Goal: Task Accomplishment & Management: Use online tool/utility

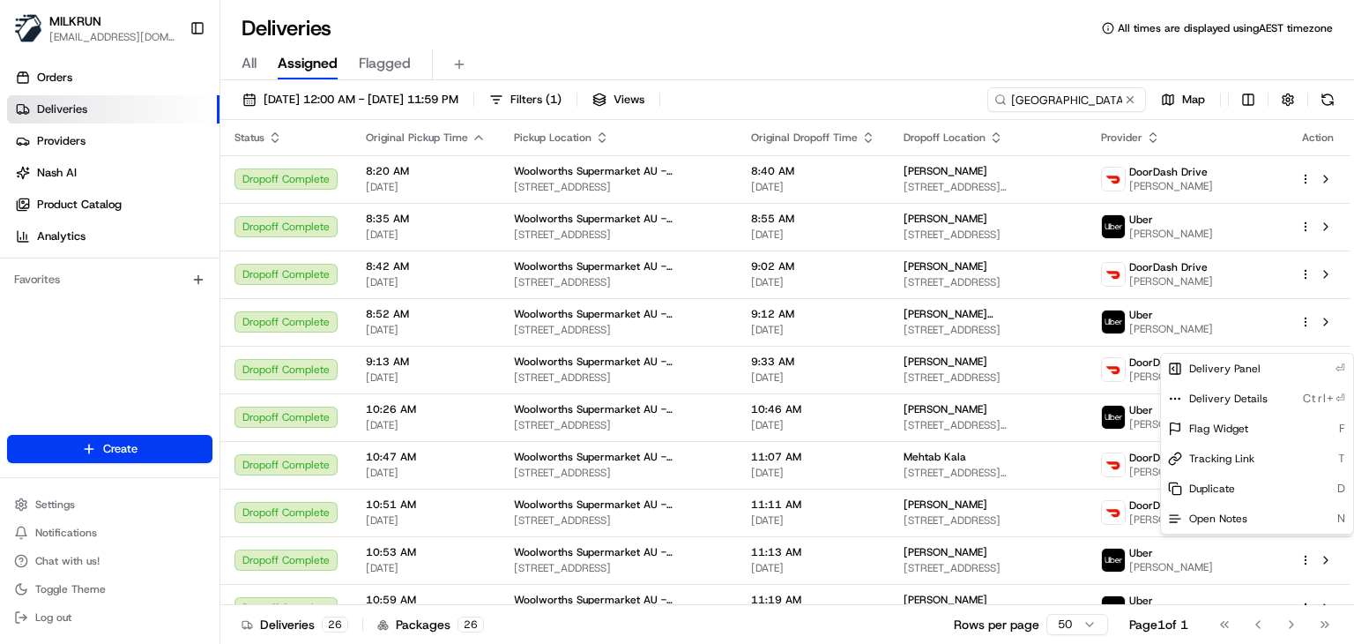
scroll to position [511, 0]
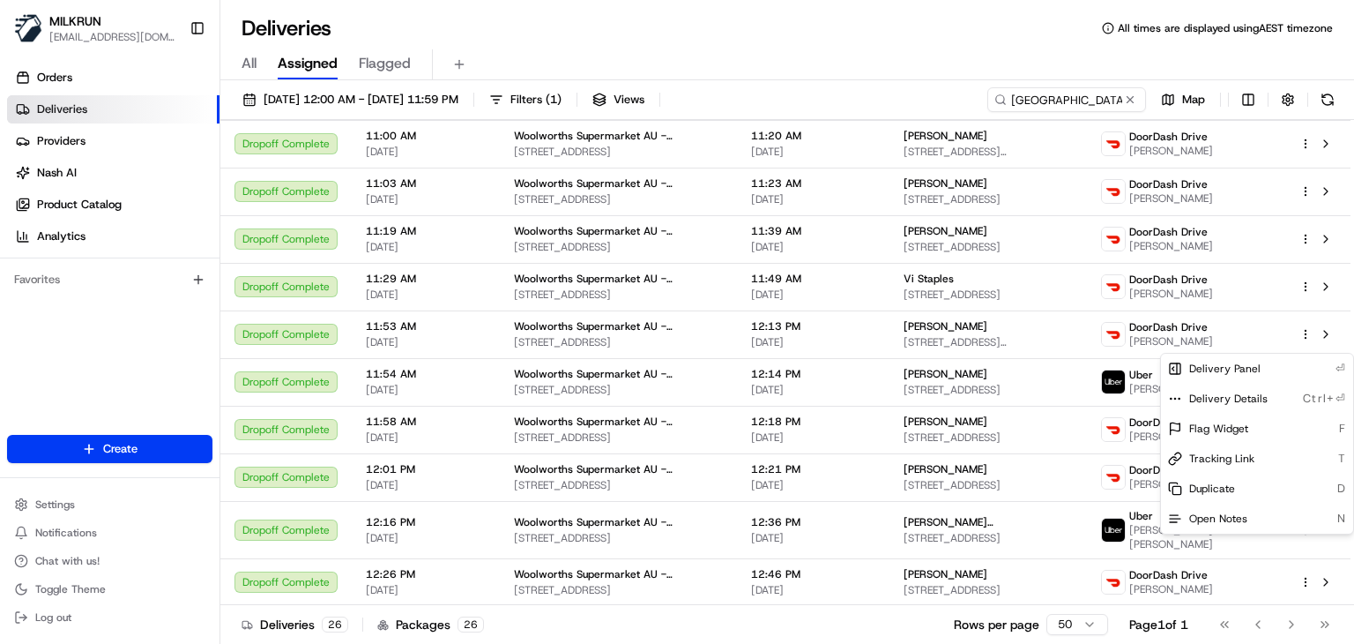
click at [1087, 103] on html "MILKRUN ssubedi2@woolworths.com.au Toggle Sidebar Orders Deliveries Providers N…" at bounding box center [677, 322] width 1354 height 644
click at [1087, 103] on input "Craigieburn Highlands" at bounding box center [1067, 99] width 159 height 25
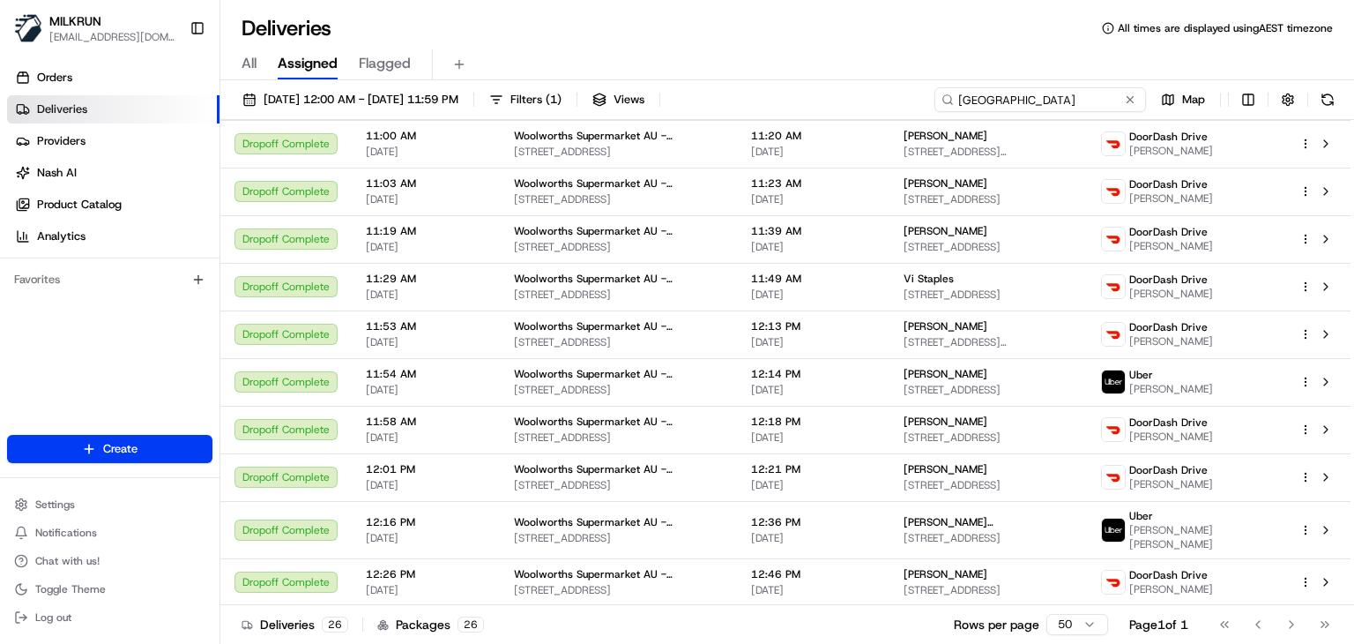
click at [1087, 103] on input "Craigieburn Highlands" at bounding box center [1041, 99] width 212 height 25
paste input "Boronia Park"
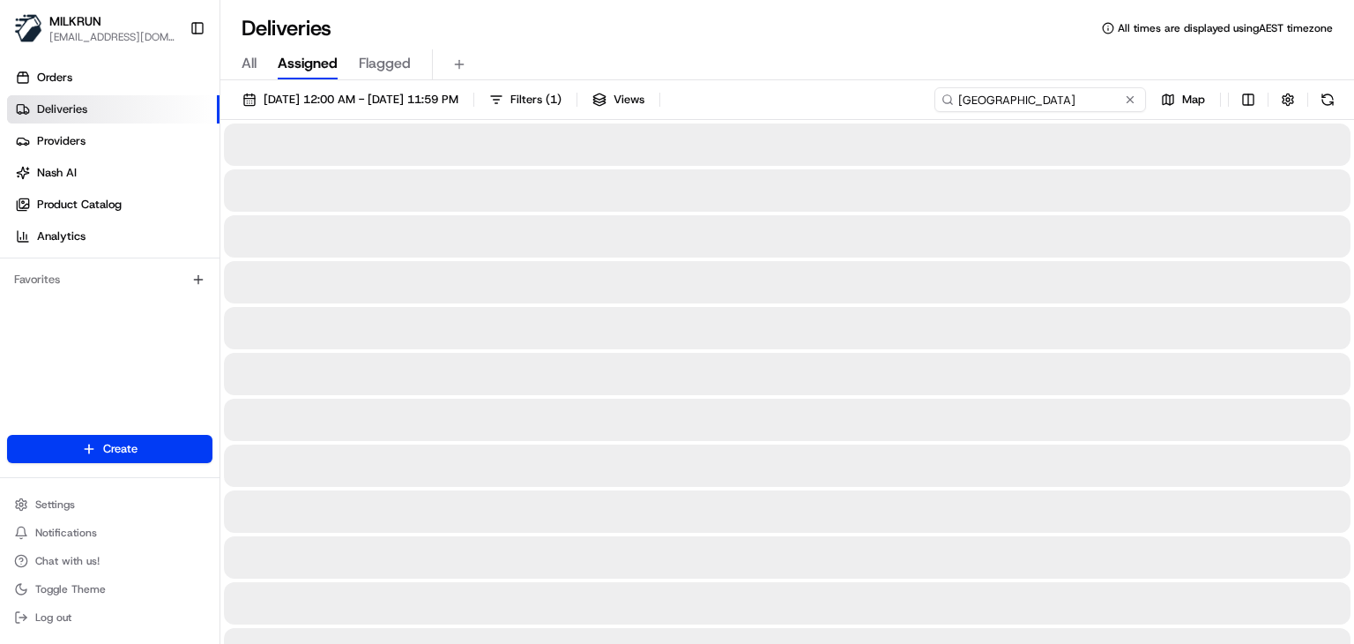
type input "Boronia Park"
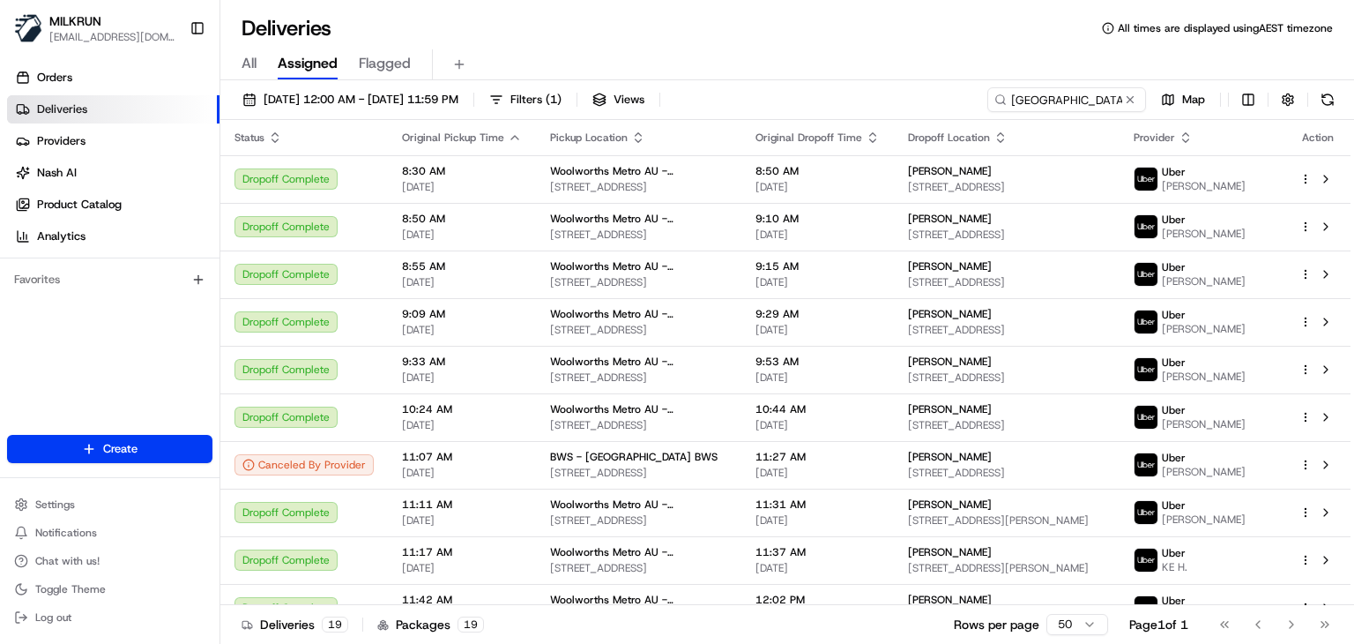
click at [903, 42] on div "All Assigned Flagged" at bounding box center [787, 61] width 1134 height 38
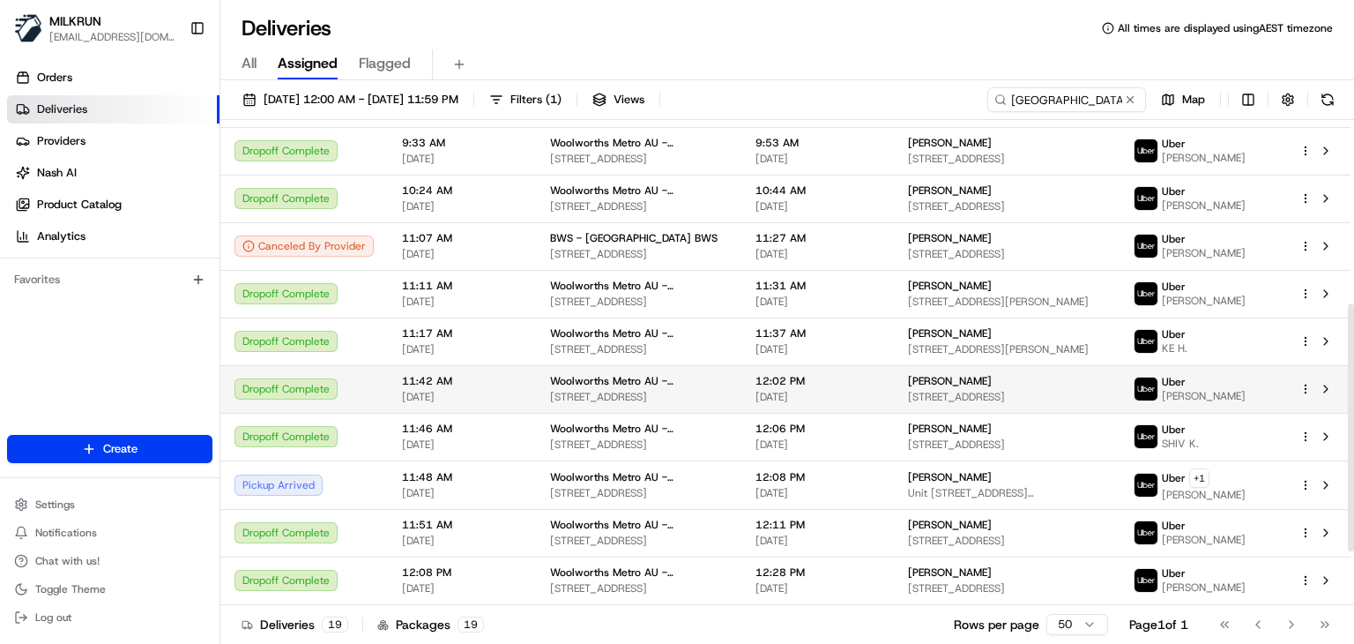
scroll to position [465, 0]
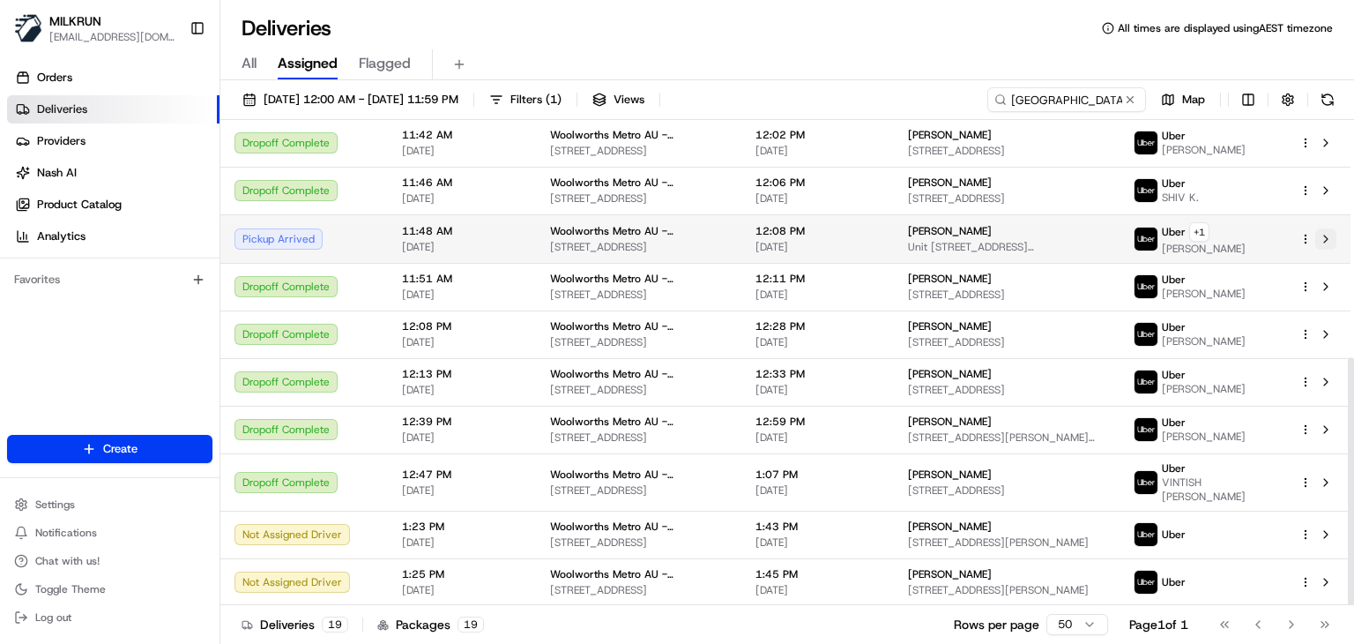
click at [1319, 248] on button at bounding box center [1326, 238] width 21 height 21
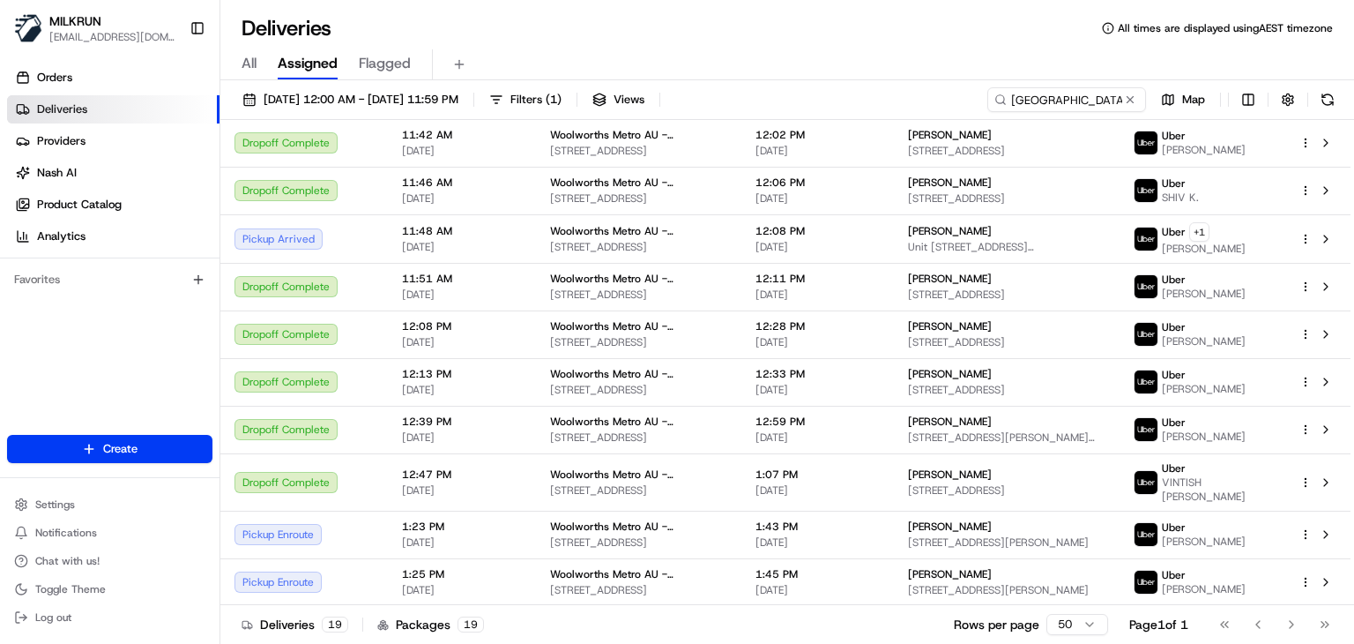
click at [720, 41] on div "Deliveries All times are displayed using AEST timezone" at bounding box center [787, 28] width 1134 height 28
click at [653, 17] on div "Deliveries All times are displayed using AEST timezone" at bounding box center [787, 28] width 1134 height 28
click at [924, 611] on div "Deliveries 19 Packages 19 Rows per page 50 Page 1 of 1 Go to first page Go to p…" at bounding box center [787, 624] width 1134 height 40
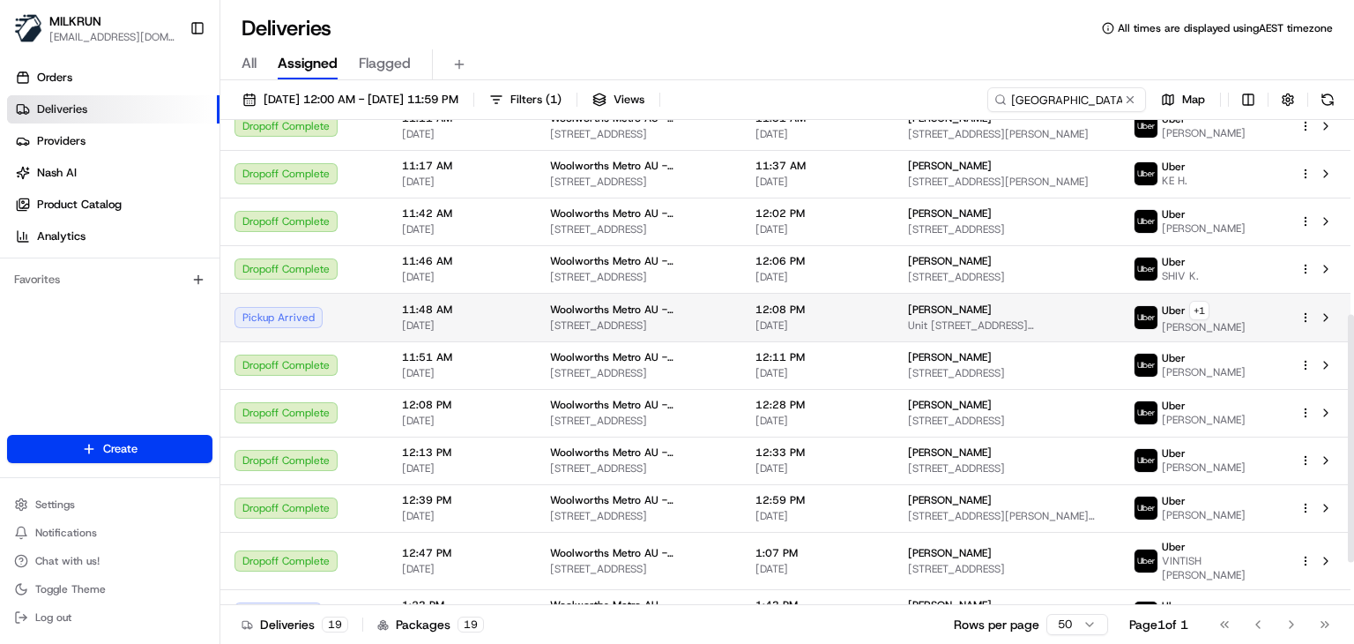
scroll to position [380, 0]
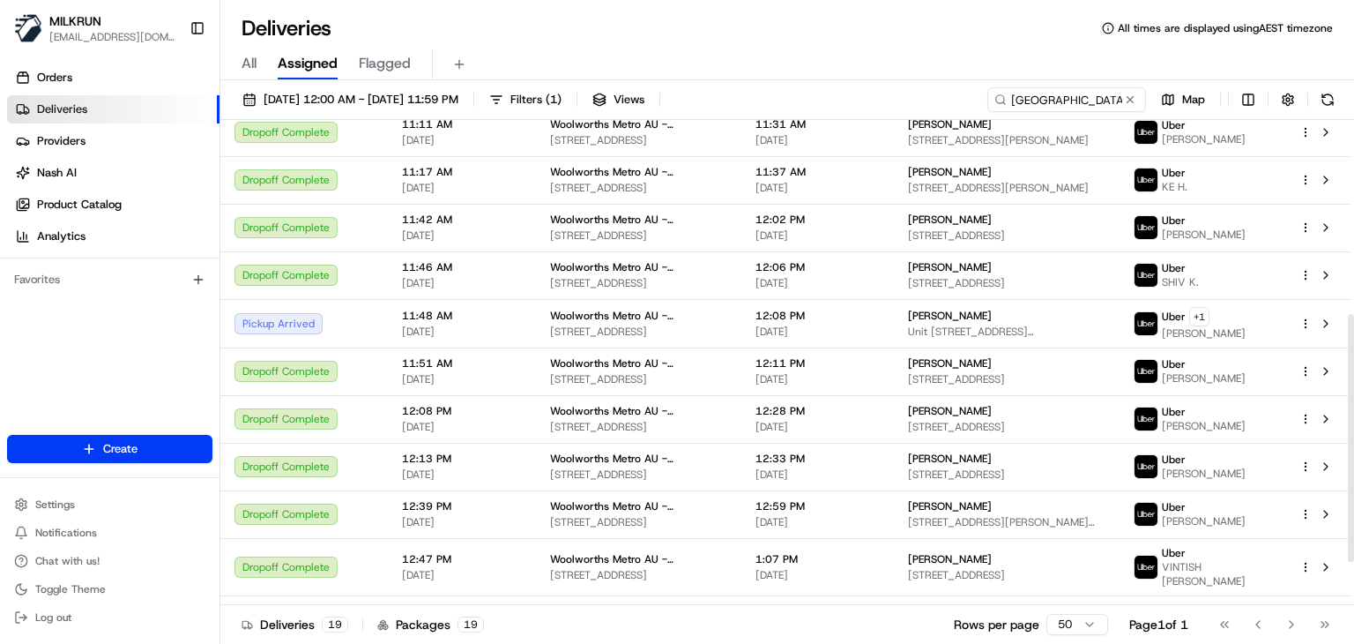
click at [683, 17] on div "Deliveries All times are displayed using AEST timezone" at bounding box center [787, 28] width 1134 height 28
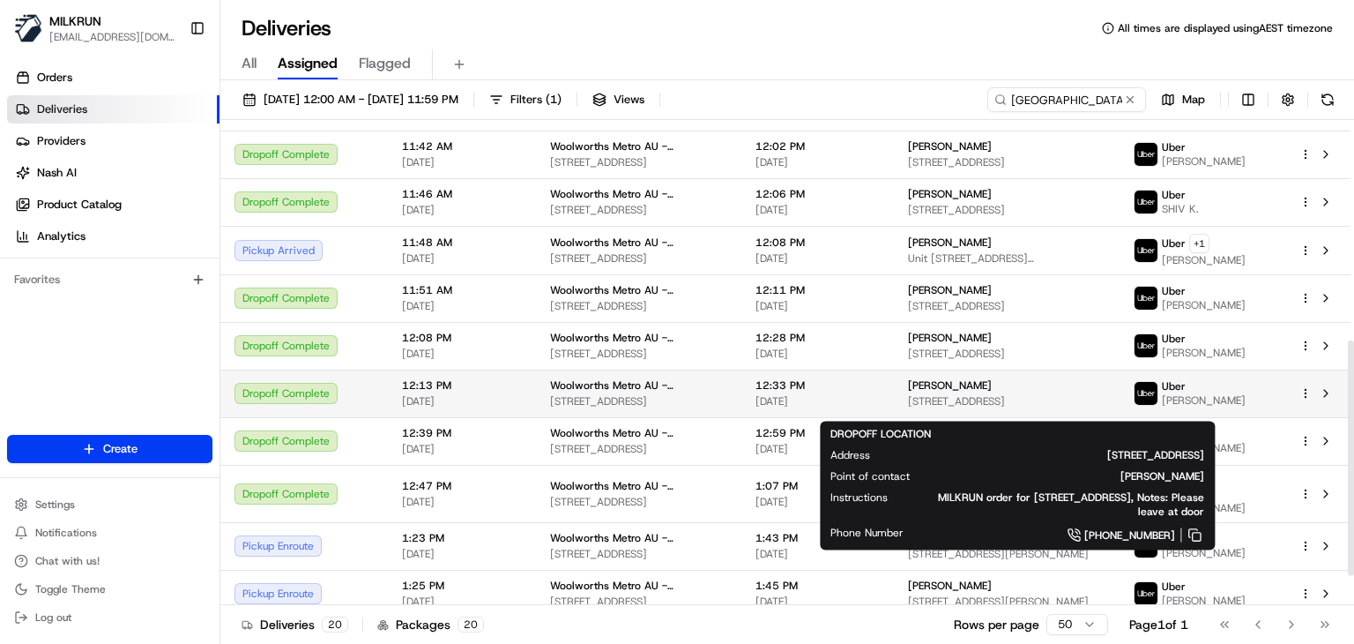
scroll to position [452, 0]
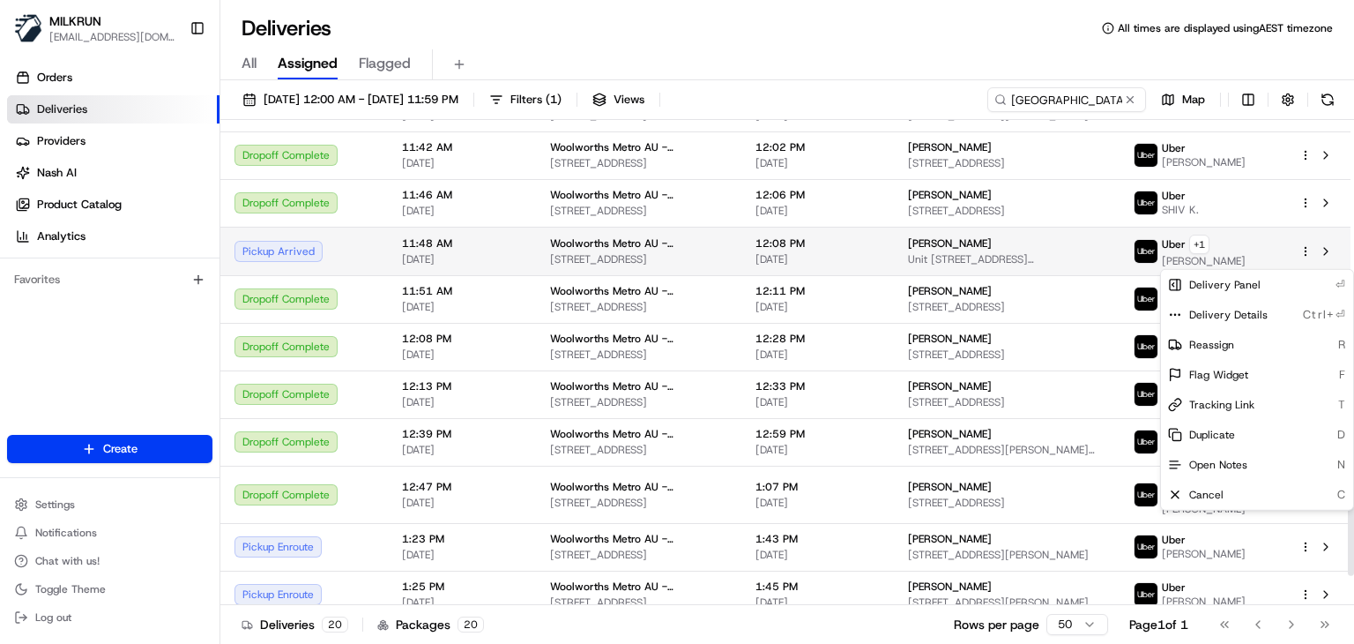
click at [1309, 262] on html "MILKRUN ssubedi2@woolworths.com.au Toggle Sidebar Orders Deliveries Providers N…" at bounding box center [677, 322] width 1354 height 644
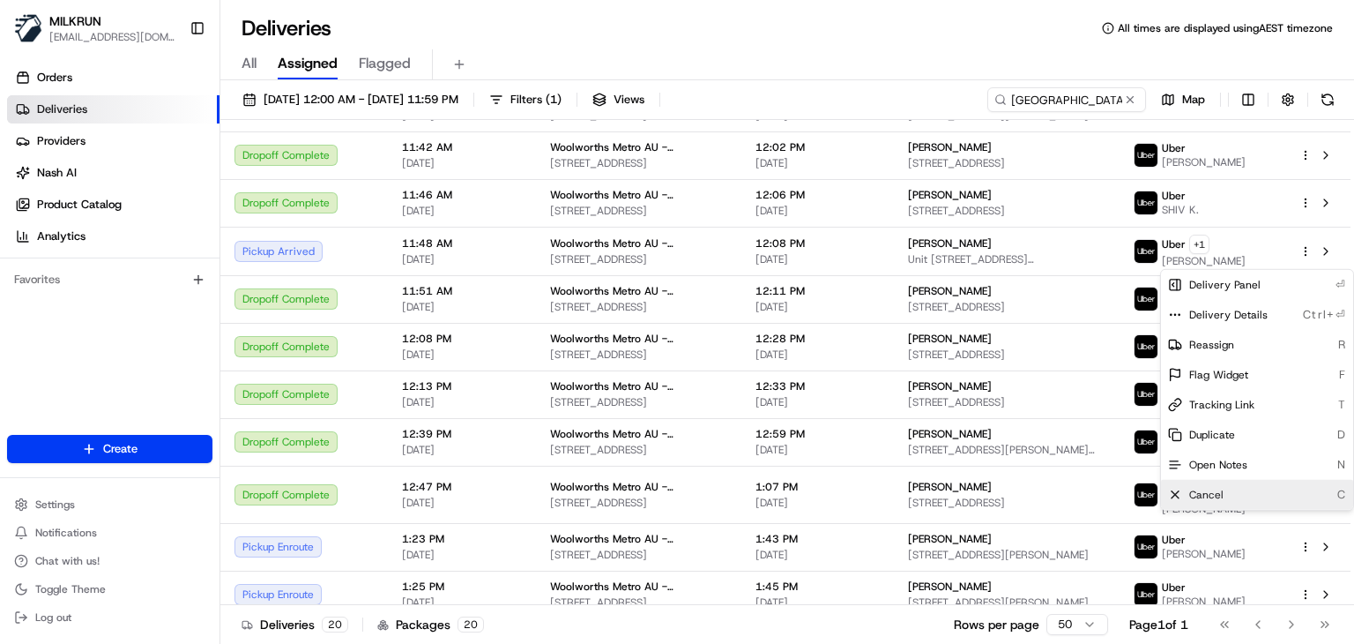
click at [1235, 489] on div "Cancel C" at bounding box center [1257, 495] width 192 height 30
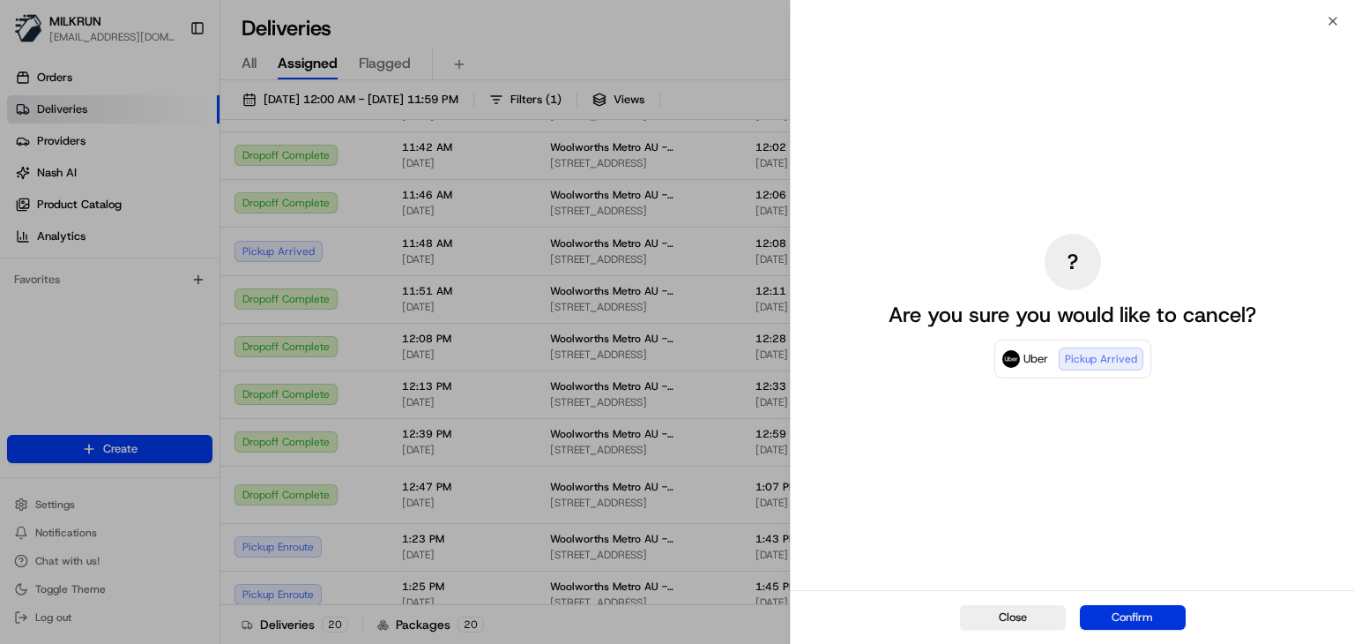
click at [1139, 613] on button "Confirm" at bounding box center [1133, 617] width 106 height 25
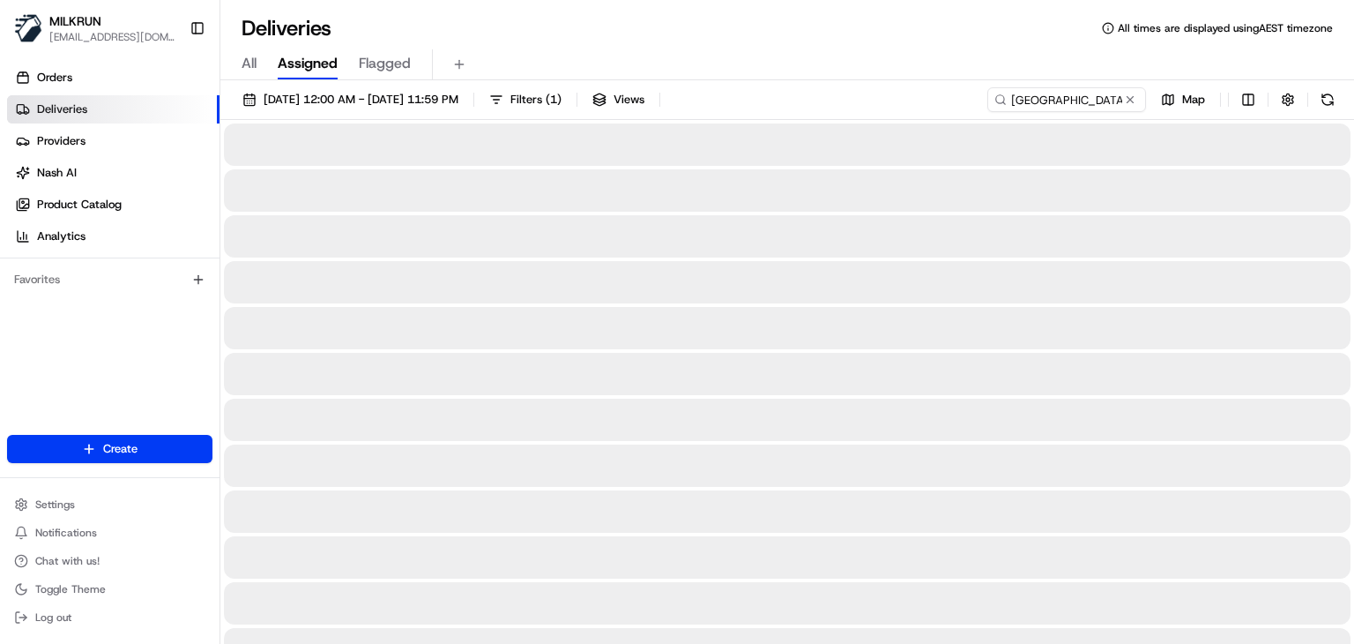
click at [724, 57] on div "All Assigned Flagged" at bounding box center [787, 64] width 1134 height 31
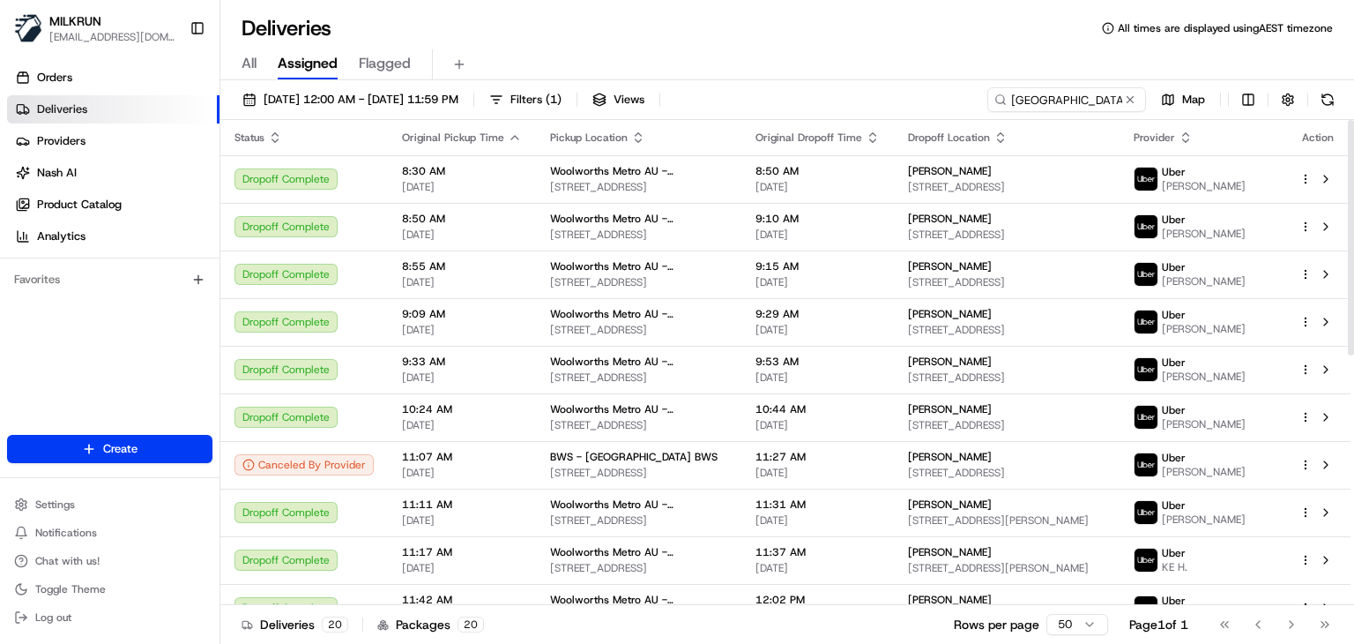
scroll to position [512, 0]
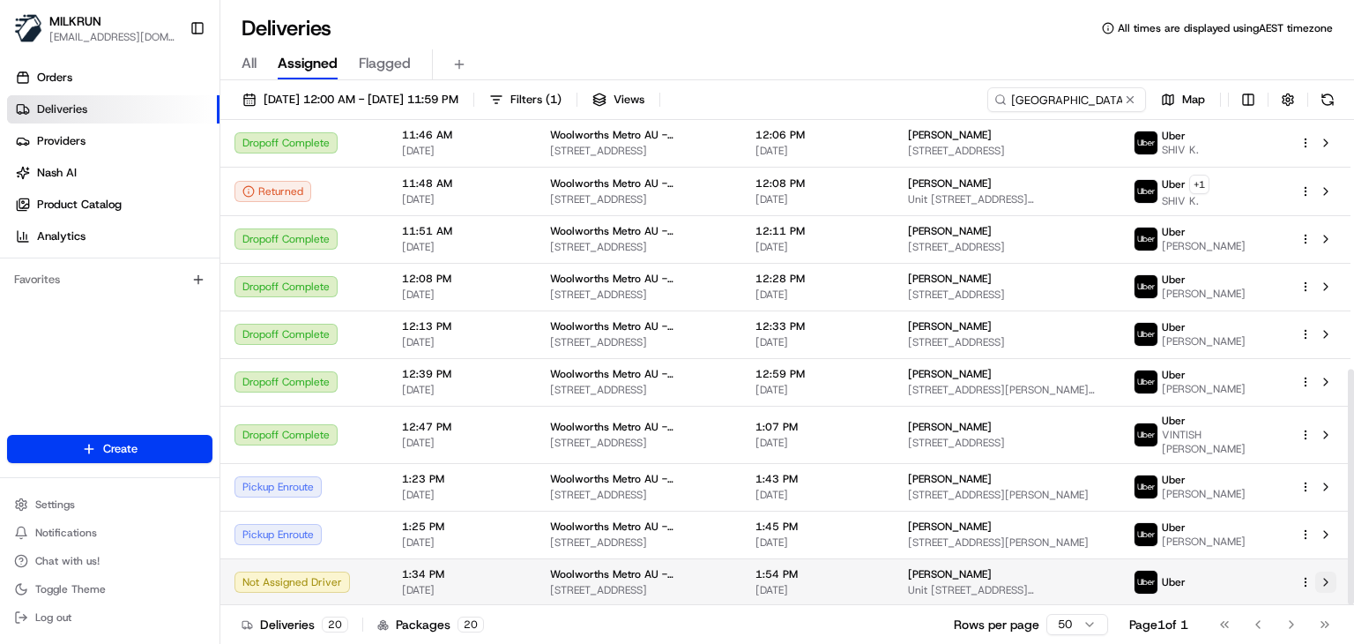
click at [1324, 586] on button at bounding box center [1326, 581] width 21 height 21
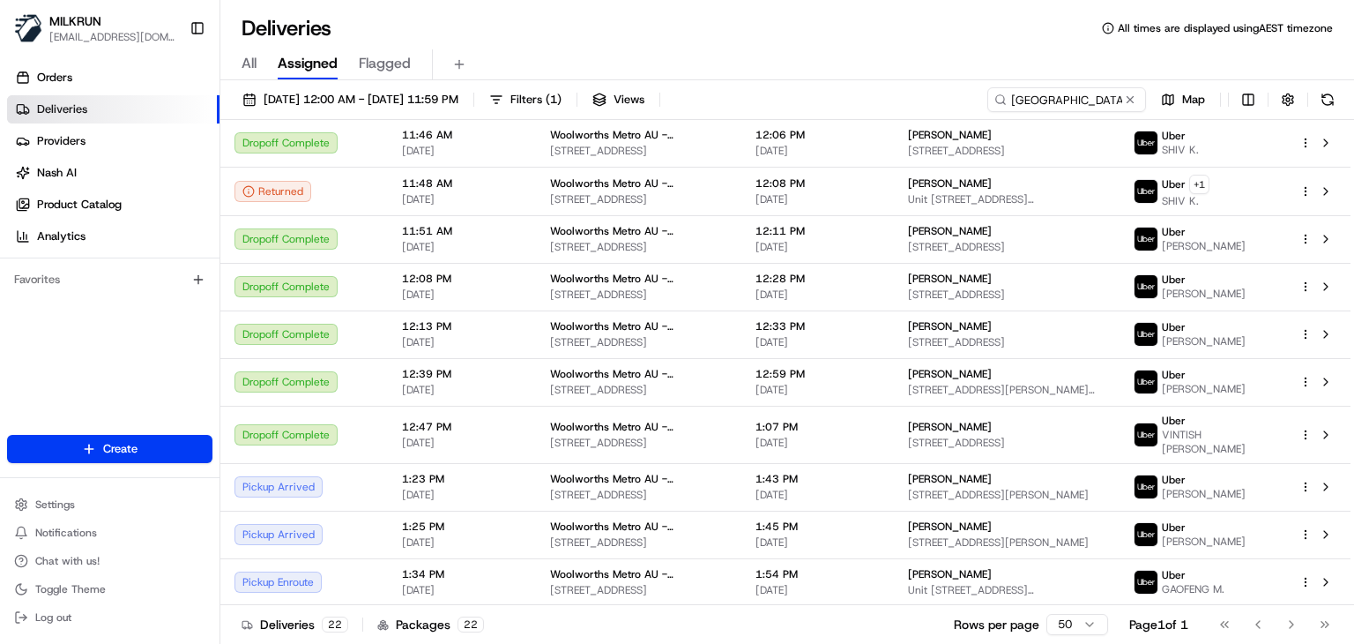
click at [526, 36] on div "Deliveries All times are displayed using AEST timezone" at bounding box center [787, 28] width 1134 height 28
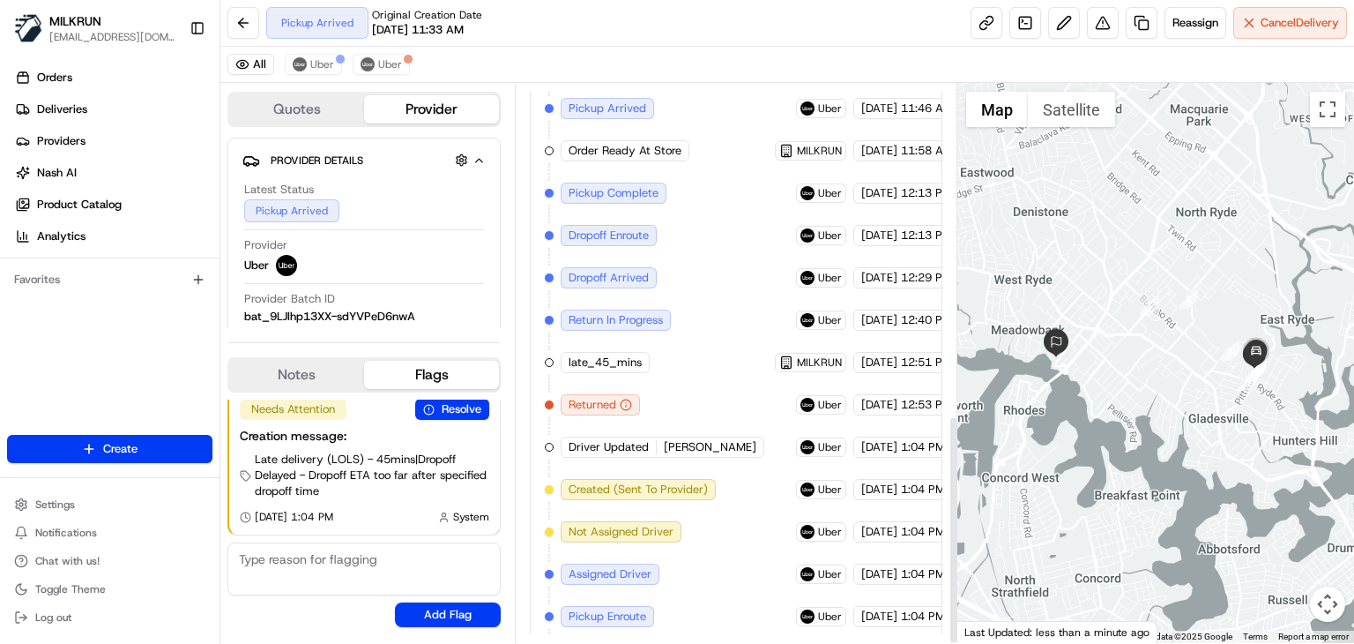
scroll to position [806, 0]
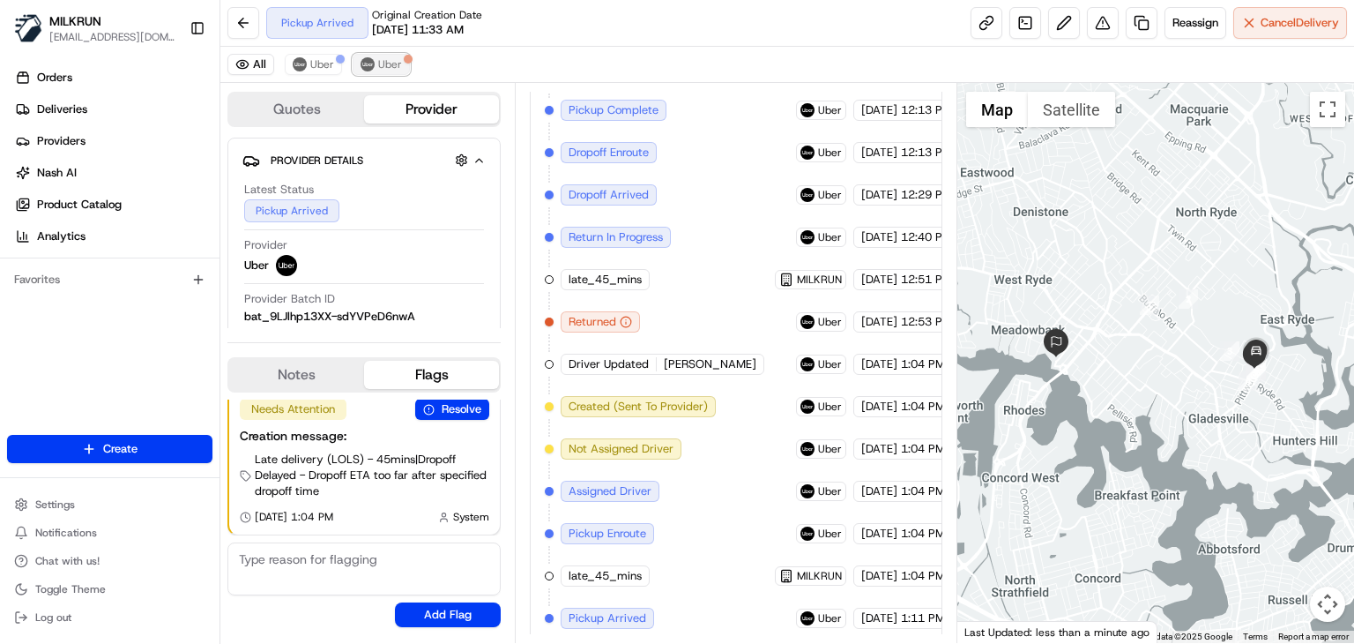
click at [378, 70] on span "Uber" at bounding box center [390, 64] width 24 height 14
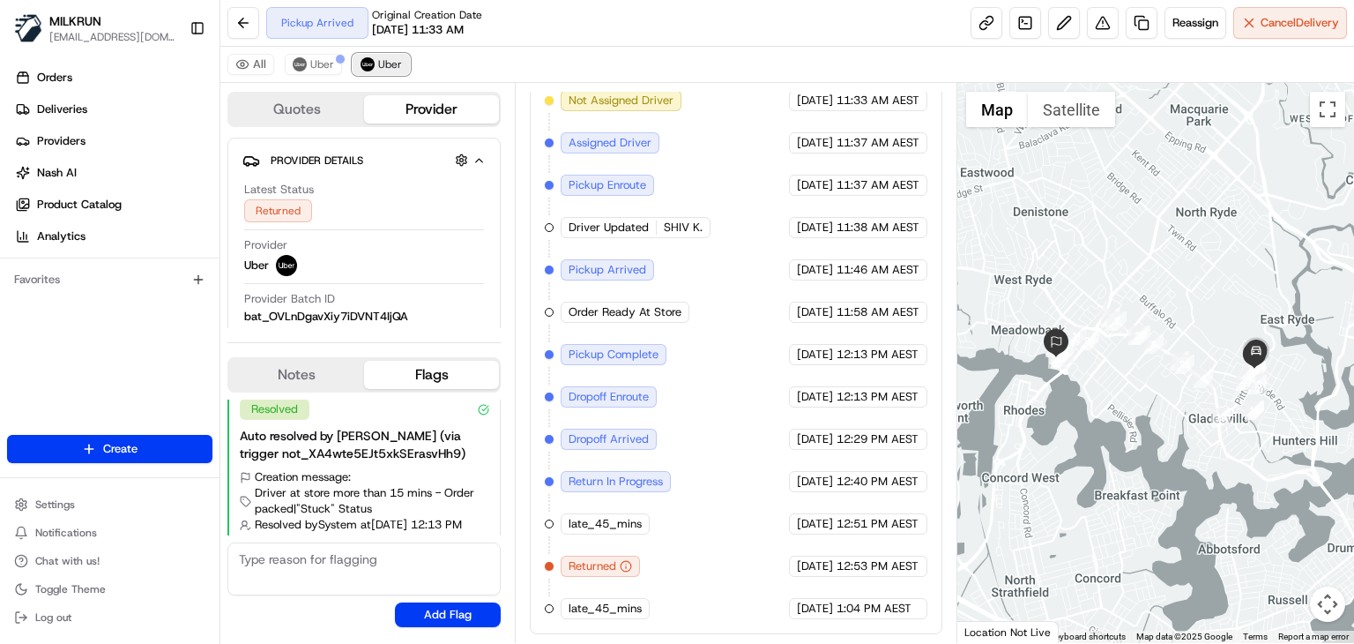
scroll to position [554, 0]
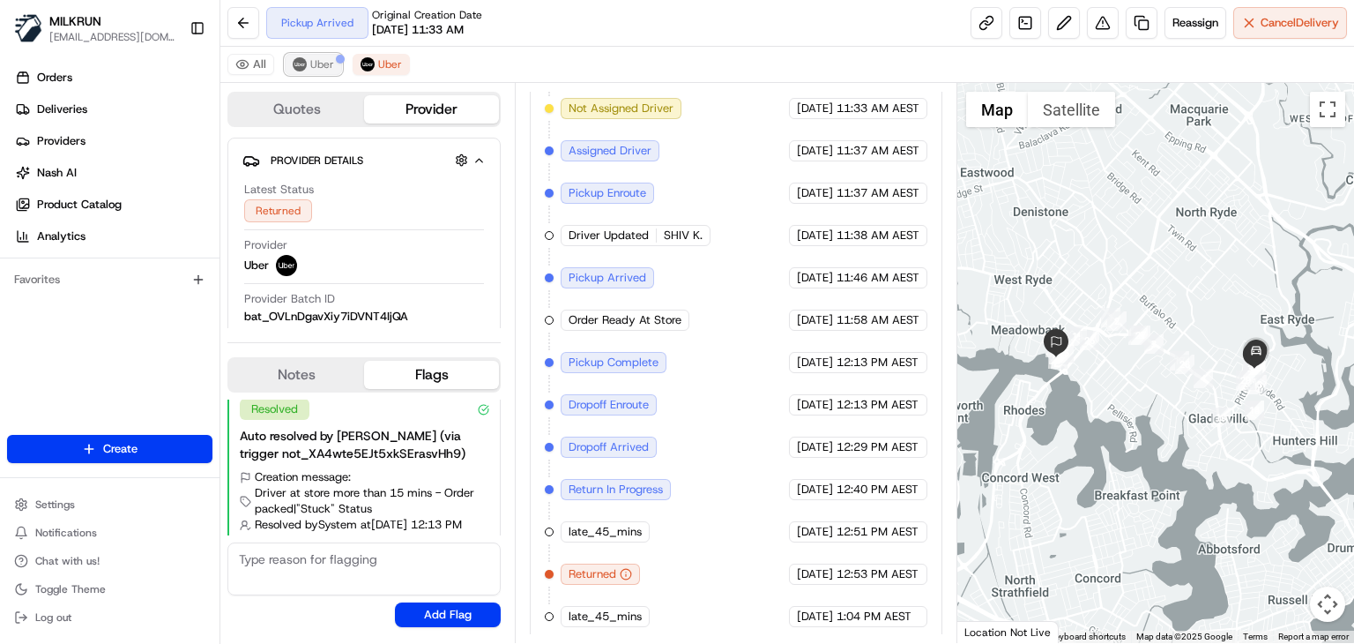
click at [316, 64] on span "Uber" at bounding box center [322, 64] width 24 height 14
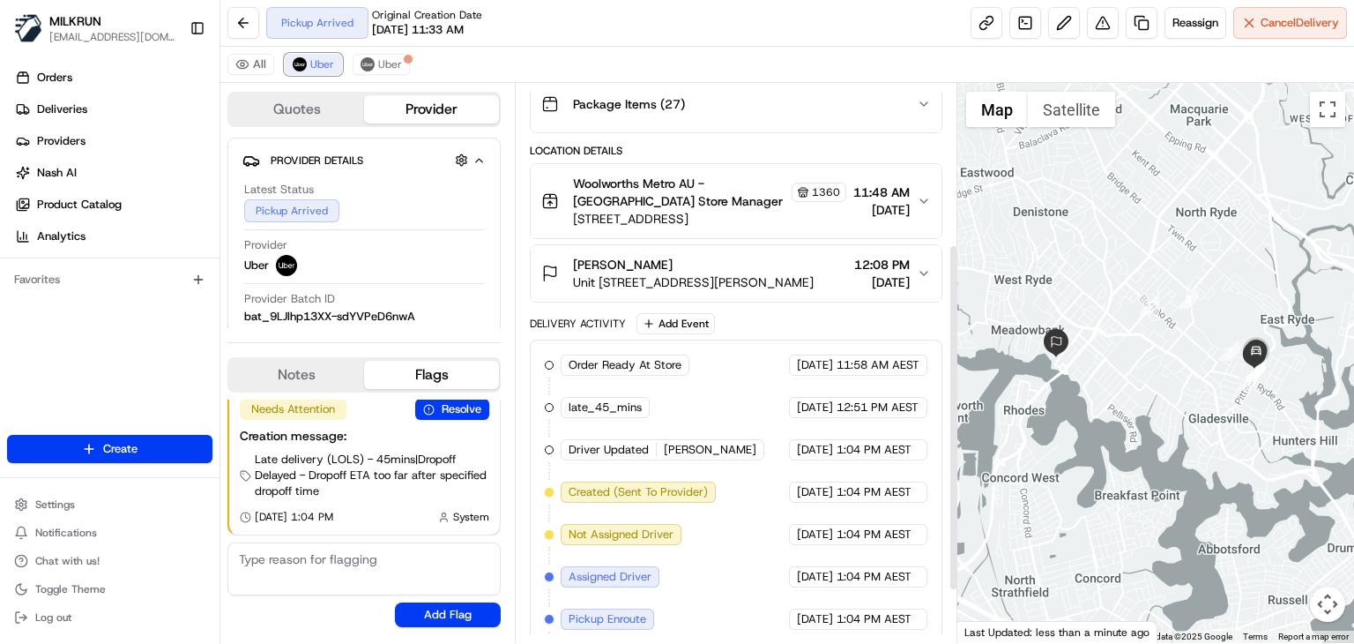
scroll to position [254, 0]
drag, startPoint x: 682, startPoint y: 263, endPoint x: 571, endPoint y: 252, distance: 110.7
click at [571, 257] on div "[PERSON_NAME] Unit [STREET_ADDRESS][PERSON_NAME]" at bounding box center [677, 274] width 272 height 35
copy span "[PERSON_NAME]"
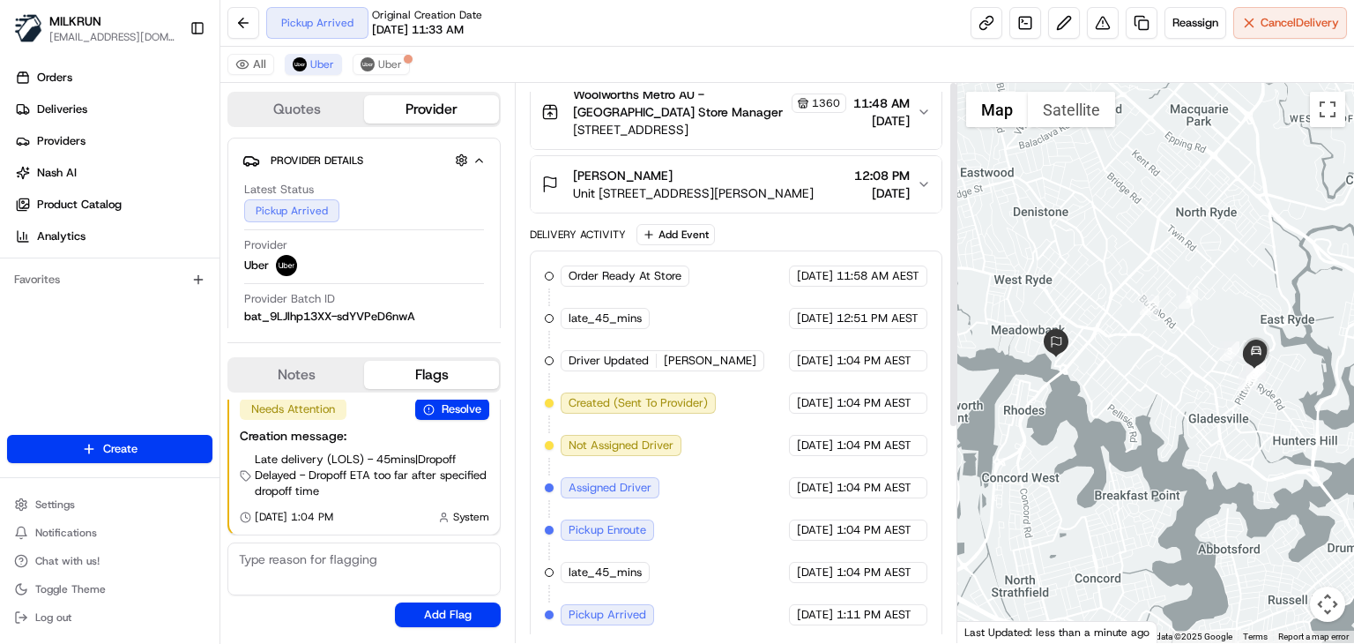
scroll to position [0, 0]
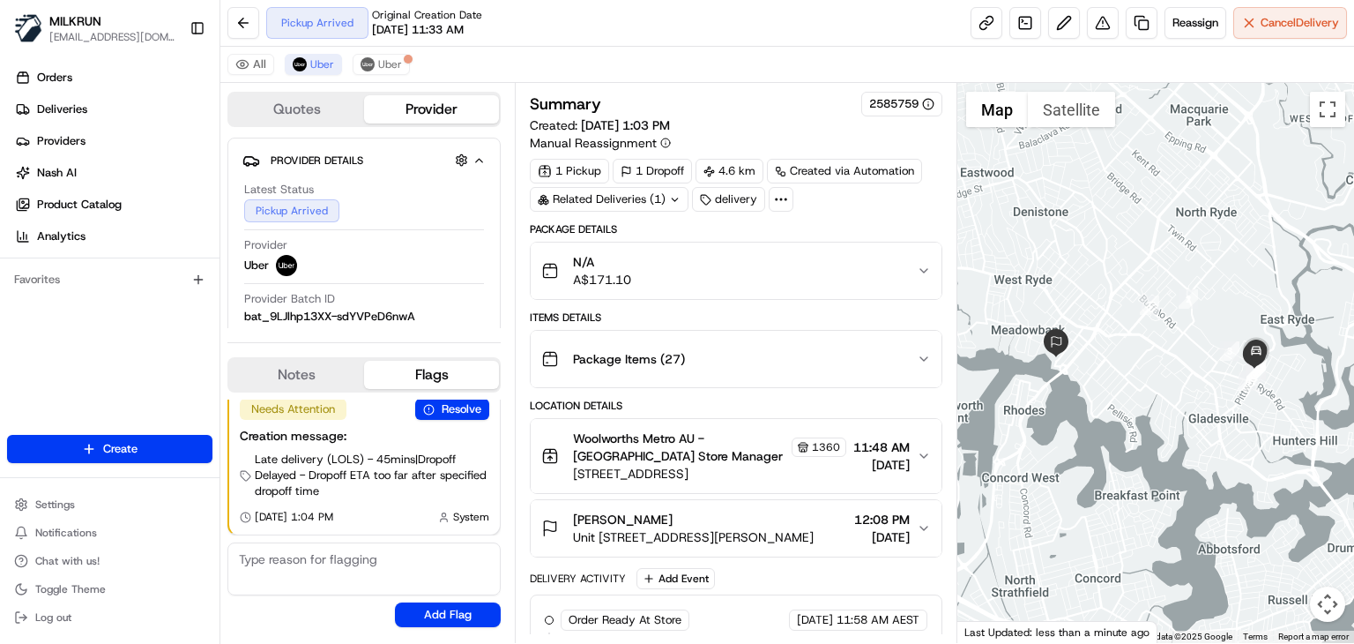
click at [649, 59] on div "All Uber Uber" at bounding box center [787, 65] width 1134 height 36
drag, startPoint x: 684, startPoint y: 512, endPoint x: 576, endPoint y: 512, distance: 108.5
click at [576, 512] on div "[PERSON_NAME]" at bounding box center [693, 520] width 241 height 18
copy span "[PERSON_NAME]"
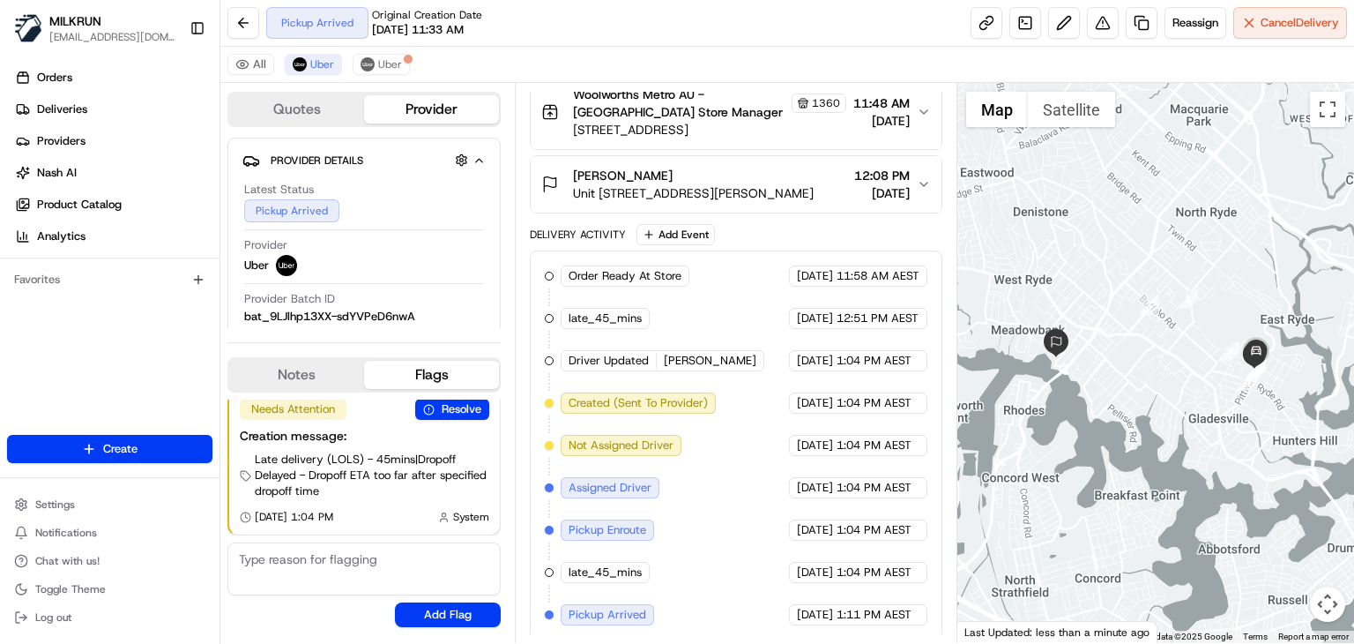
click at [603, 7] on div "Pickup Arrived Original Creation Date [DATE] 11:33 AM Reassign Cancel Delivery" at bounding box center [787, 23] width 1134 height 47
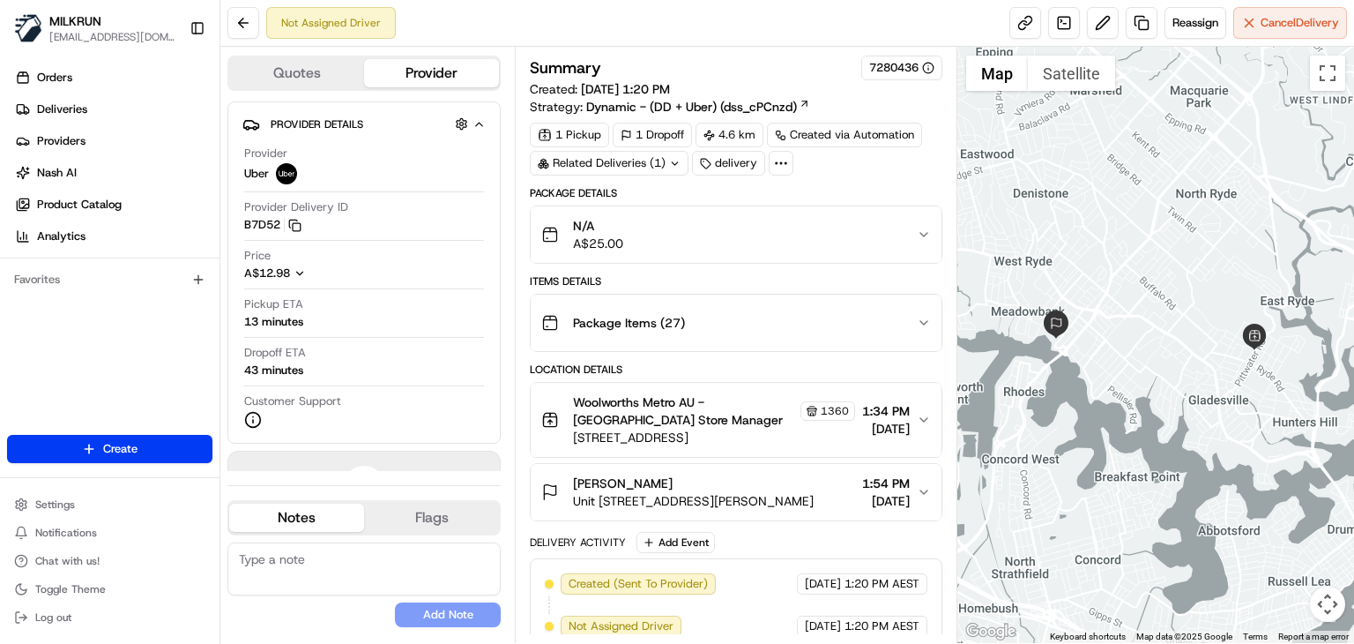
scroll to position [14, 0]
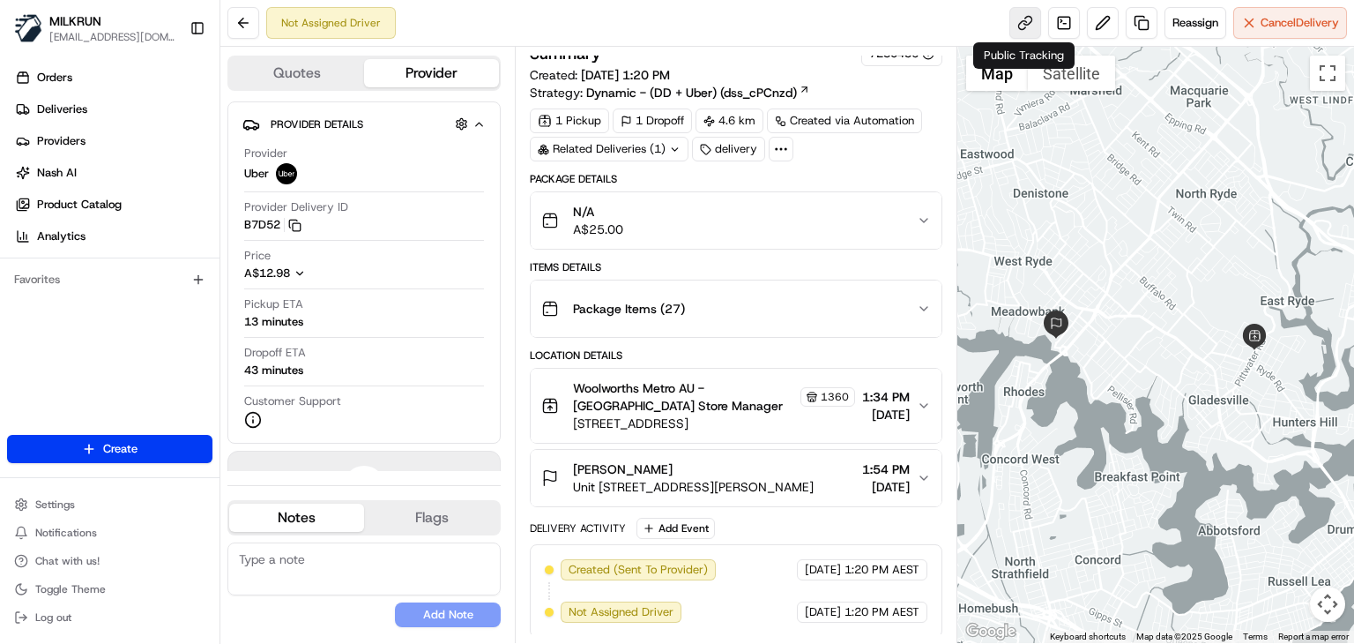
click at [1020, 26] on link at bounding box center [1026, 23] width 32 height 32
